Goal: Find specific page/section: Find specific page/section

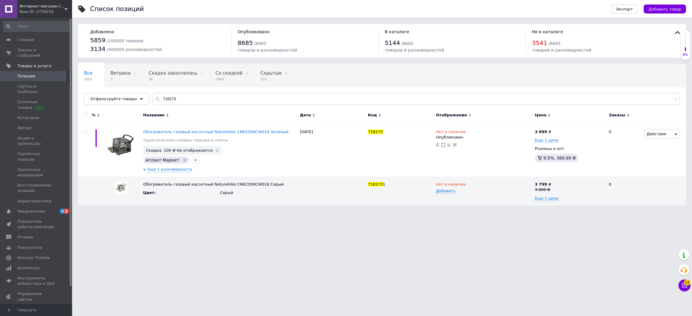
click at [269, 100] on input "718173" at bounding box center [415, 99] width 527 height 12
type input "718452"
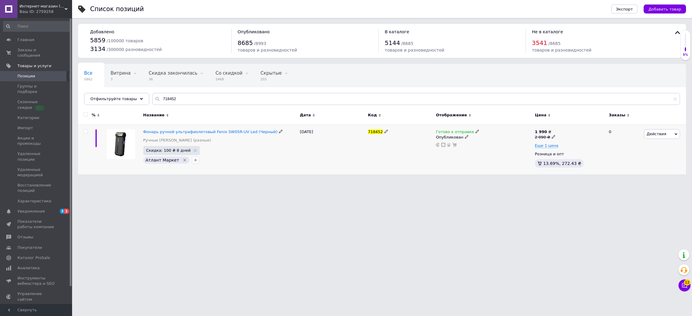
click at [449, 131] on span "Готово к отправке" at bounding box center [455, 133] width 38 height 6
click at [488, 147] on li "Нет в наличии" at bounding box center [508, 144] width 57 height 8
drag, startPoint x: 402, startPoint y: 241, endPoint x: 376, endPoint y: 231, distance: 28.3
click at [404, 181] on html "Интернет-магазин livelyshop Ваш ID: 2759258 Сайт Интернет-магазин livelyshop Ка…" at bounding box center [346, 90] width 692 height 181
click at [187, 104] on input "718452" at bounding box center [415, 99] width 527 height 12
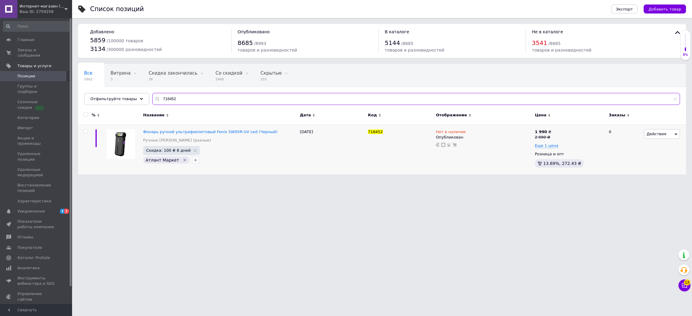
click at [187, 104] on input "718452" at bounding box center [415, 99] width 527 height 12
